Goal: Task Accomplishment & Management: Complete application form

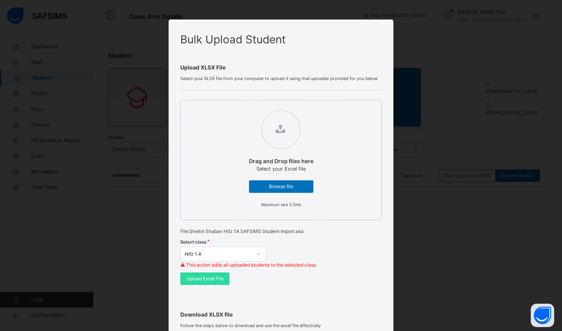
scroll to position [47, 0]
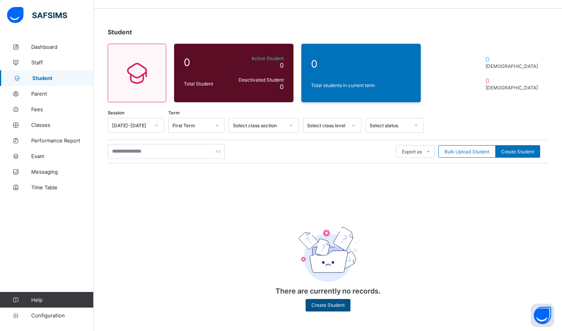
scroll to position [23, 0]
click at [470, 154] on span "Bulk Upload Student" at bounding box center [467, 152] width 45 height 6
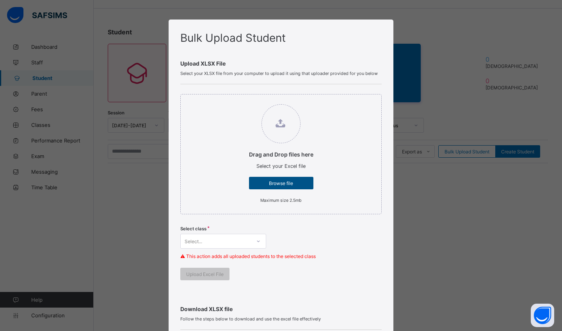
click at [269, 182] on span "Browse file" at bounding box center [281, 183] width 53 height 6
click at [241, 100] on input "Drag and Drop files here Select your Excel file Browse file Maximum size 2.5mb" at bounding box center [241, 100] width 0 height 0
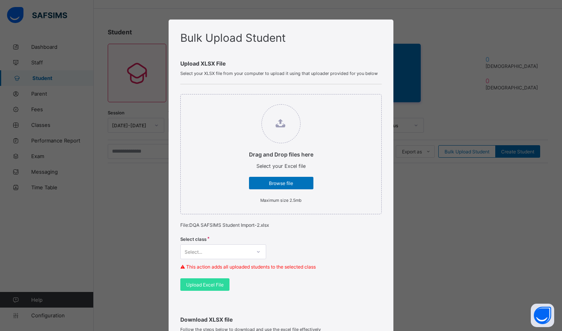
click at [257, 253] on div "Select..." at bounding box center [223, 251] width 86 height 15
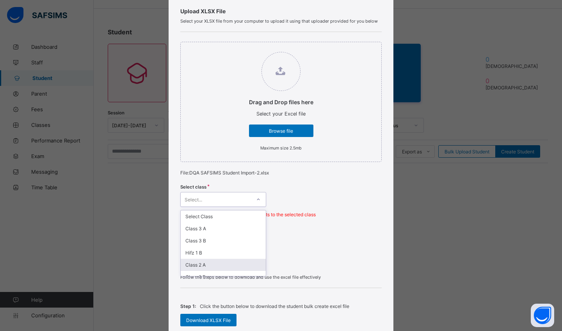
scroll to position [140, 0]
click at [210, 272] on div "Hifz 1 A" at bounding box center [223, 270] width 85 height 12
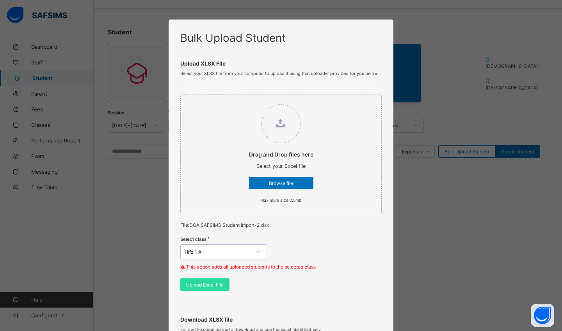
scroll to position [0, 0]
click at [217, 285] on span "Upload Excel File" at bounding box center [204, 285] width 37 height 6
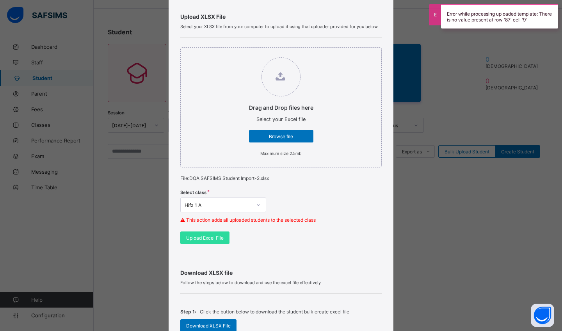
click at [256, 212] on div "Hifz 1 A" at bounding box center [223, 205] width 86 height 15
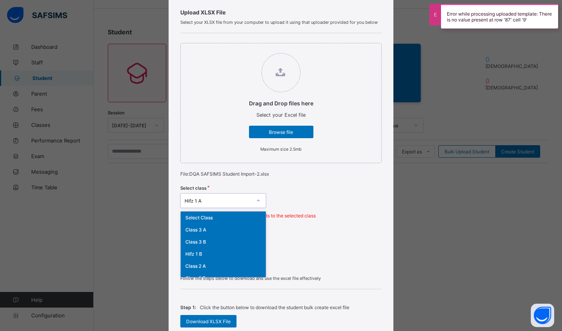
scroll to position [52, 0]
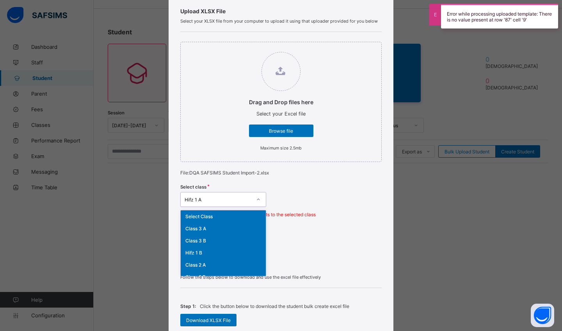
click at [345, 230] on div "Drag and Drop files here Select your Excel file Browse file Maximum size 2.5mb …" at bounding box center [280, 140] width 201 height 216
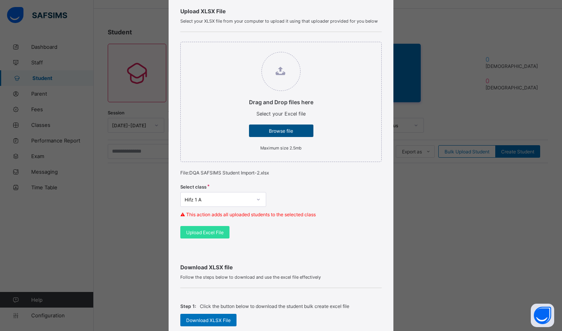
click at [279, 127] on div "Browse file" at bounding box center [281, 131] width 64 height 12
click at [241, 48] on input "Drag and Drop files here Select your Excel file Browse file Maximum size 2.5mb" at bounding box center [241, 48] width 0 height 0
type input "**********"
click at [197, 232] on span "Upload Excel File" at bounding box center [204, 233] width 37 height 6
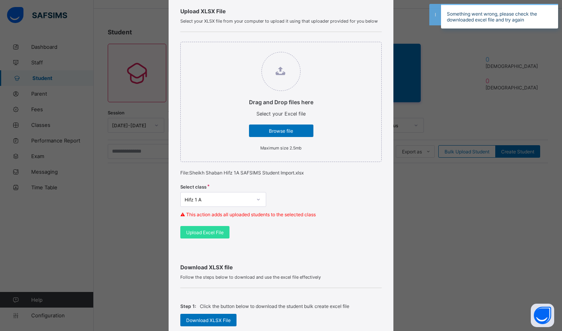
click at [482, 151] on div "Bulk Upload Student Upload XLSX File Select your XLSX file from your computer t…" at bounding box center [281, 165] width 562 height 331
click at [434, 208] on div "Bulk Upload Student Upload XLSX File Select your XLSX file from your computer t…" at bounding box center [281, 165] width 562 height 331
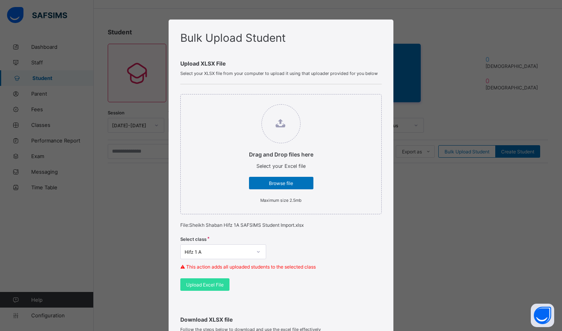
scroll to position [0, 0]
click at [52, 216] on div "Bulk Upload Student Upload XLSX File Select your XLSX file from your computer t…" at bounding box center [281, 165] width 562 height 331
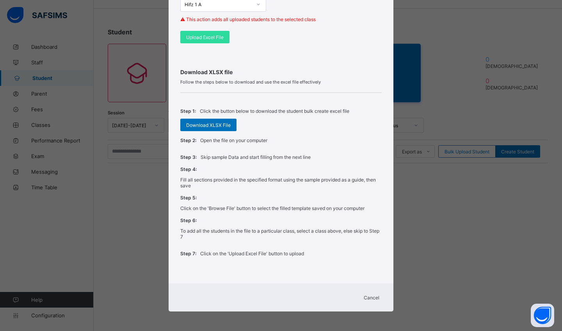
scroll to position [247, 0]
click at [372, 301] on div "Cancel" at bounding box center [372, 297] width 28 height 12
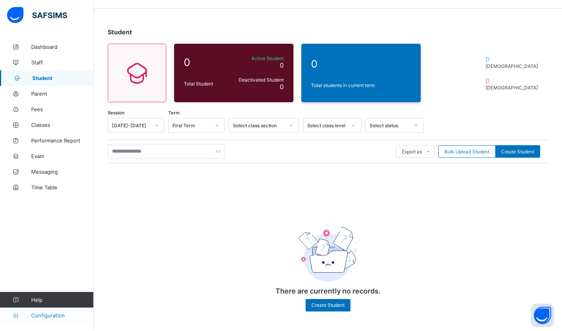
click at [33, 317] on span "Configuration" at bounding box center [62, 315] width 62 height 6
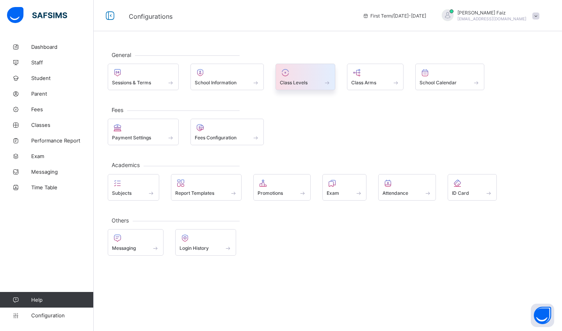
click at [309, 71] on div at bounding box center [305, 72] width 51 height 9
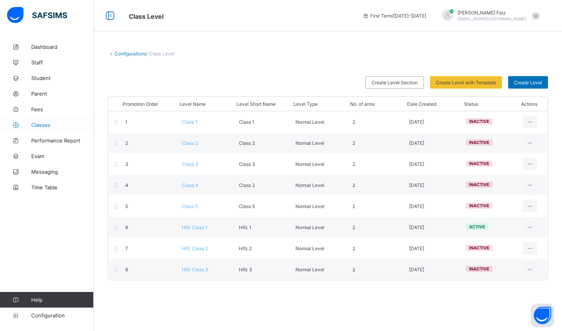
click at [59, 122] on span "Classes" at bounding box center [62, 125] width 62 height 6
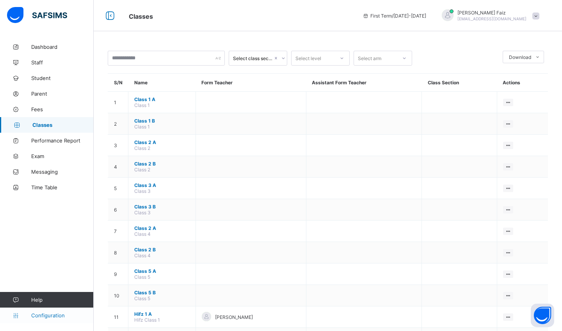
click at [46, 319] on link "Configuration" at bounding box center [46, 316] width 93 height 16
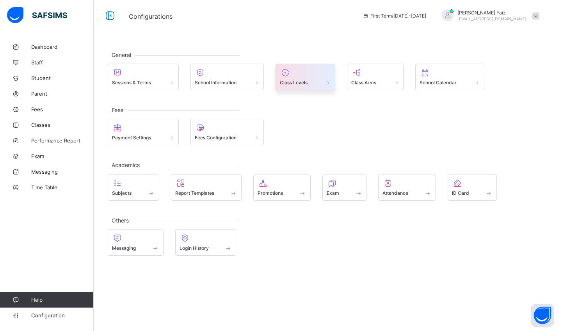
click at [319, 76] on div at bounding box center [305, 72] width 51 height 9
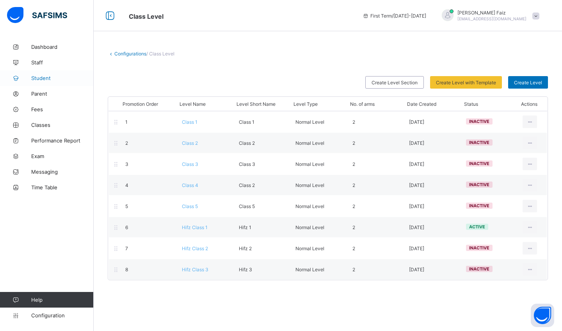
click at [37, 75] on span "Student" at bounding box center [62, 78] width 62 height 6
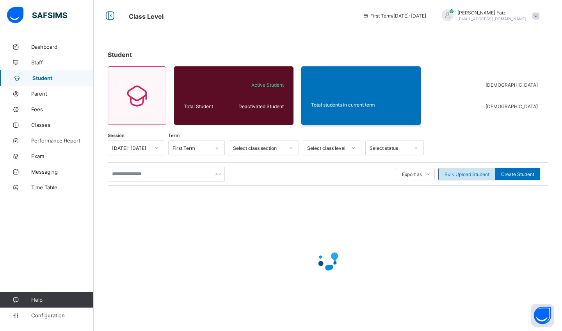
click at [466, 173] on span "Bulk Upload Student" at bounding box center [467, 174] width 45 height 6
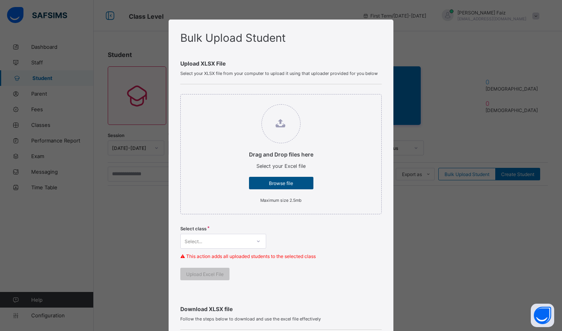
click at [280, 182] on span "Browse file" at bounding box center [281, 183] width 53 height 6
click at [241, 100] on input "Drag and Drop files here Select your Excel file Browse file Maximum size 2.5mb" at bounding box center [241, 100] width 0 height 0
type input "**********"
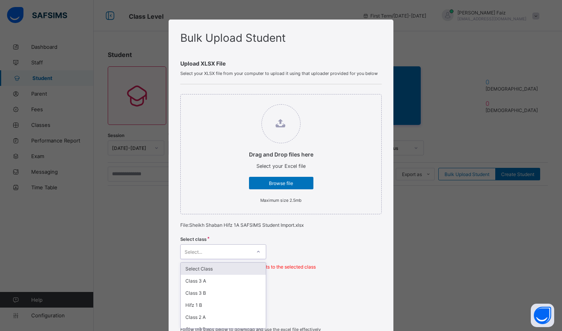
click at [254, 255] on div "option Select Class focused, 1 of 17. 17 results available. Use Up and Down to …" at bounding box center [223, 251] width 86 height 15
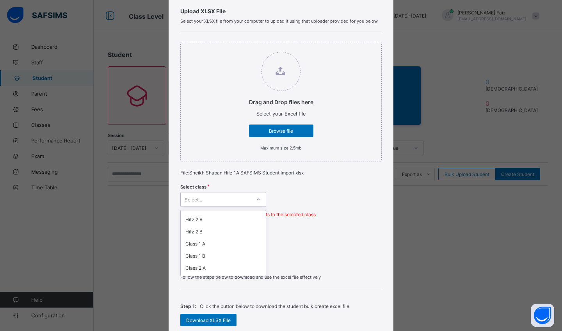
scroll to position [71, 0]
click at [201, 244] on div "Class 1 A" at bounding box center [223, 243] width 85 height 12
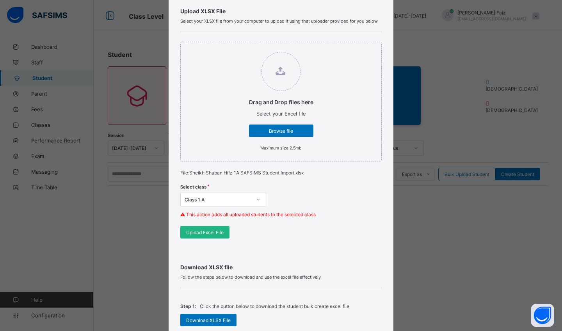
click at [206, 238] on div "Upload Excel File" at bounding box center [204, 232] width 49 height 12
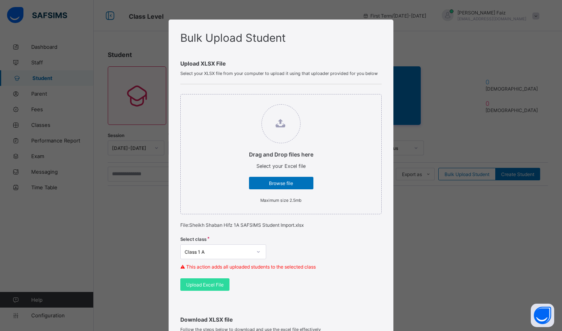
scroll to position [0, 0]
click at [261, 252] on div "Class 1 A" at bounding box center [223, 251] width 86 height 15
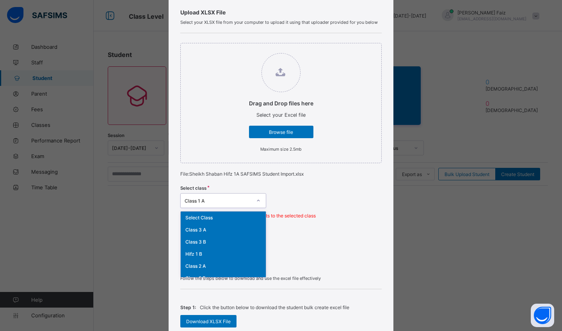
scroll to position [52, 0]
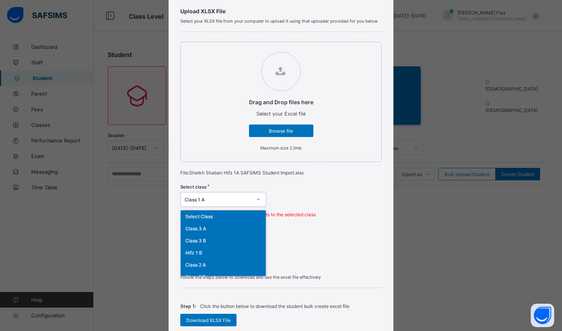
click at [238, 214] on div "Select Class" at bounding box center [223, 216] width 85 height 12
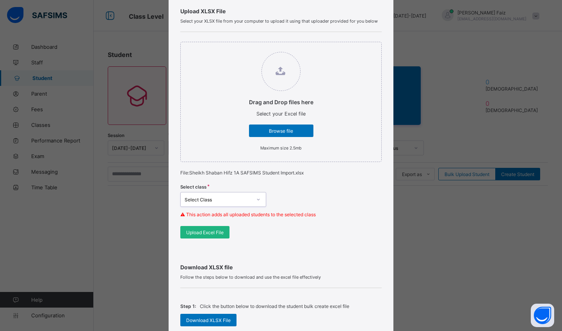
click at [208, 234] on span "Upload Excel File" at bounding box center [204, 233] width 37 height 6
click at [255, 198] on div at bounding box center [258, 199] width 13 height 12
click at [326, 219] on div "Select class Select Class ⚠ This action adds all uploaded students to the selec…" at bounding box center [280, 203] width 201 height 46
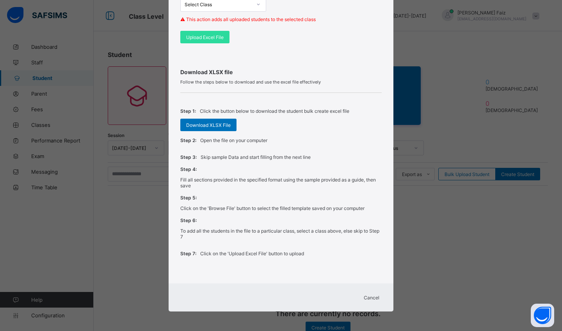
scroll to position [247, 0]
click at [367, 299] on span "Cancel" at bounding box center [372, 298] width 16 height 6
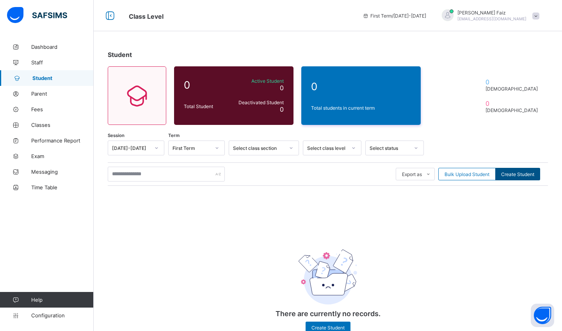
click at [517, 173] on span "Create Student" at bounding box center [517, 174] width 33 height 6
select select "**"
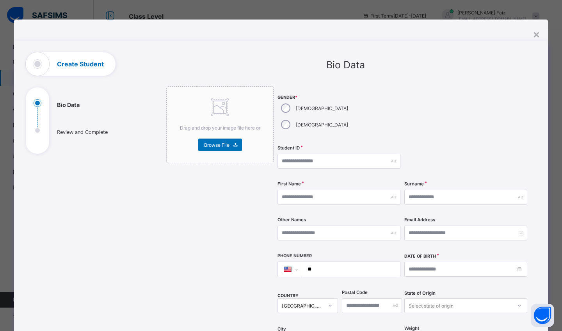
scroll to position [0, 0]
click at [62, 132] on ul "Bio Data Review and Complete" at bounding box center [84, 126] width 117 height 55
click at [34, 65] on div "Create Student" at bounding box center [71, 63] width 90 height 23
click at [93, 65] on h1 "Create Student" at bounding box center [80, 64] width 47 height 6
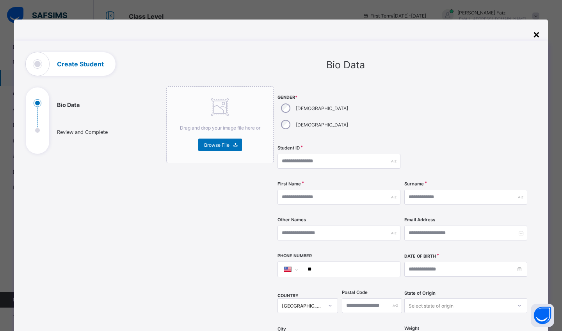
click at [534, 33] on div "×" at bounding box center [536, 33] width 7 height 13
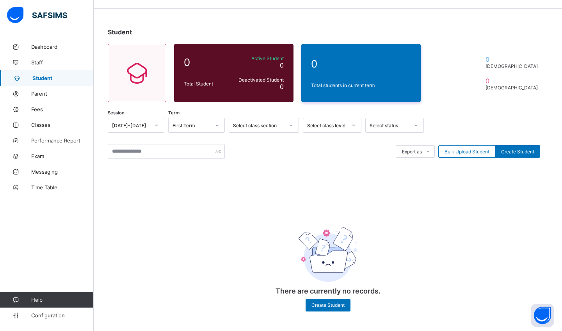
scroll to position [23, 0]
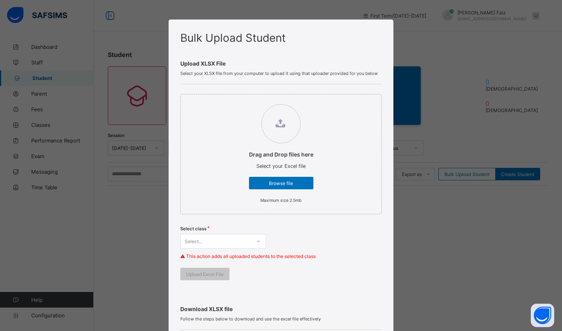
scroll to position [23, 0]
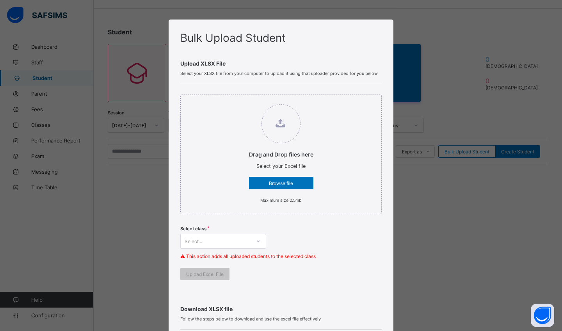
click at [109, 256] on div "Bulk Upload Student Upload XLSX File Select your XLSX file from your computer t…" at bounding box center [281, 165] width 562 height 331
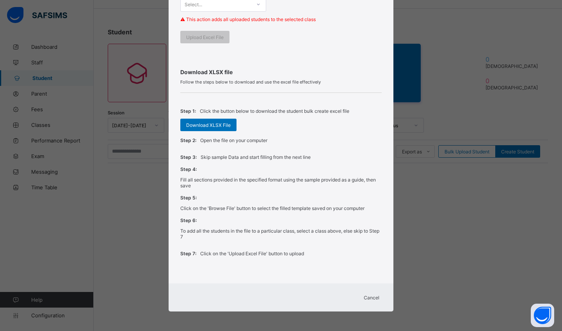
scroll to position [237, 0]
